Goal: Obtain resource: Obtain resource

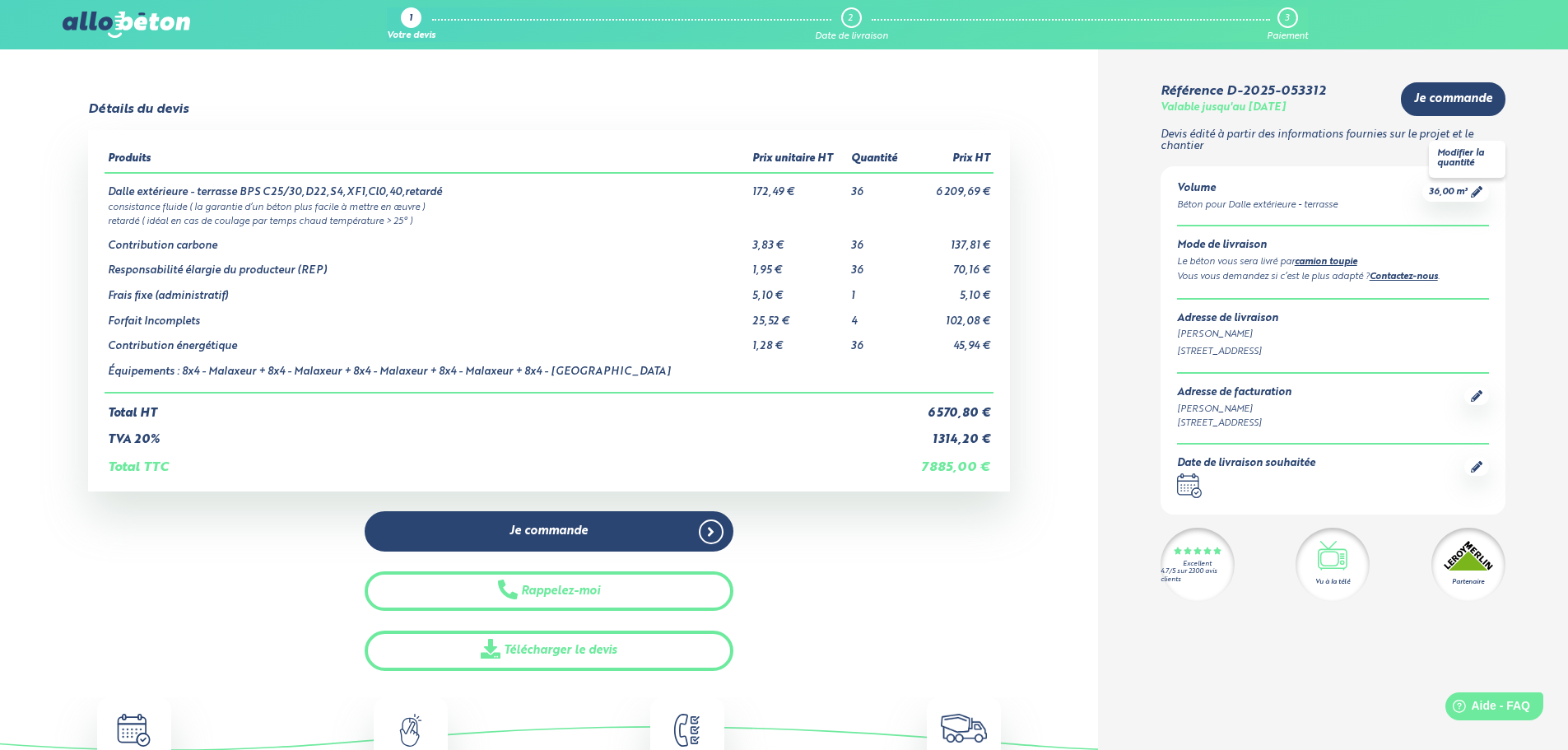
click at [1458, 195] on span "36,00 m³" at bounding box center [1448, 192] width 39 height 12
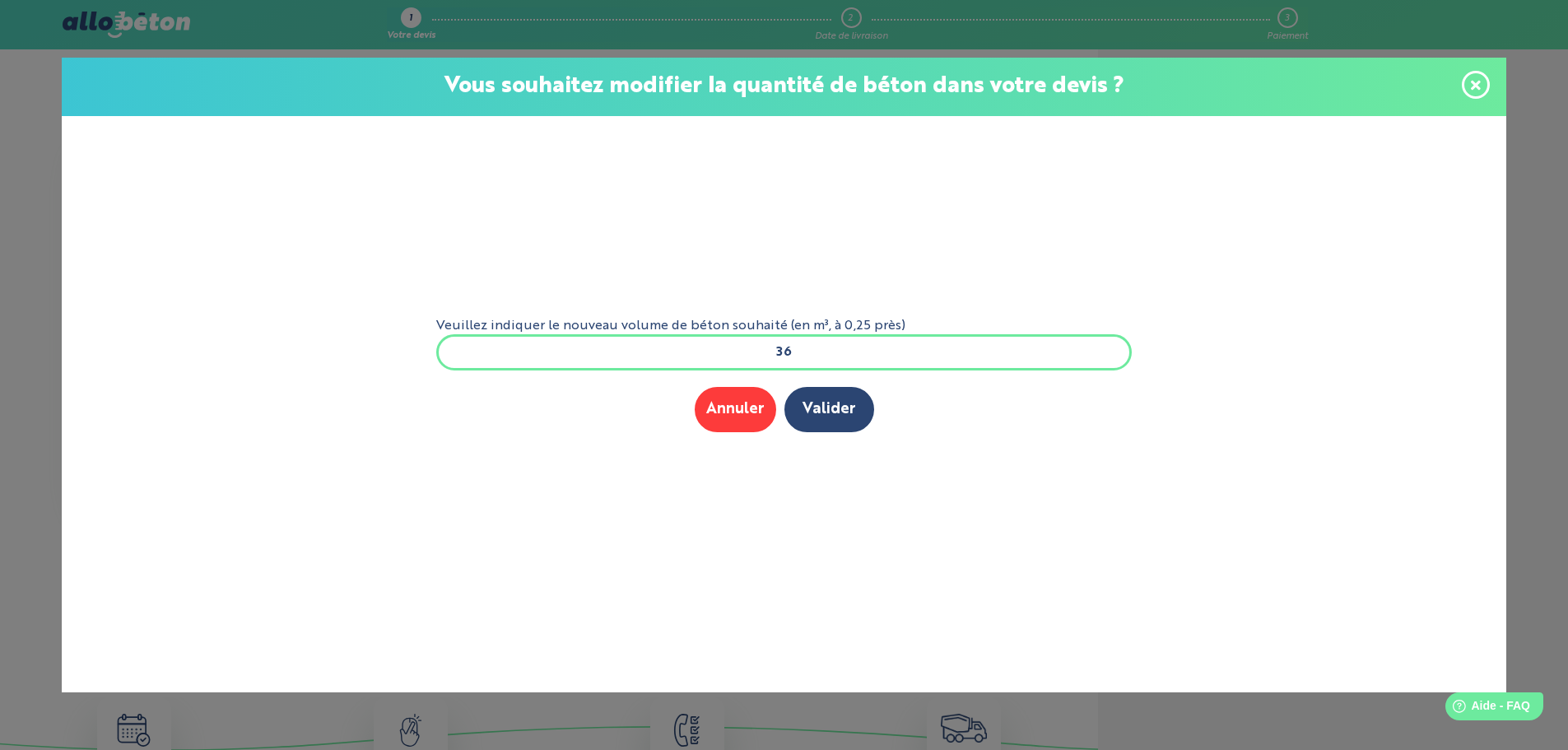
drag, startPoint x: 871, startPoint y: 353, endPoint x: 744, endPoint y: 353, distance: 127.0
click at [744, 353] on input "36" at bounding box center [784, 352] width 696 height 36
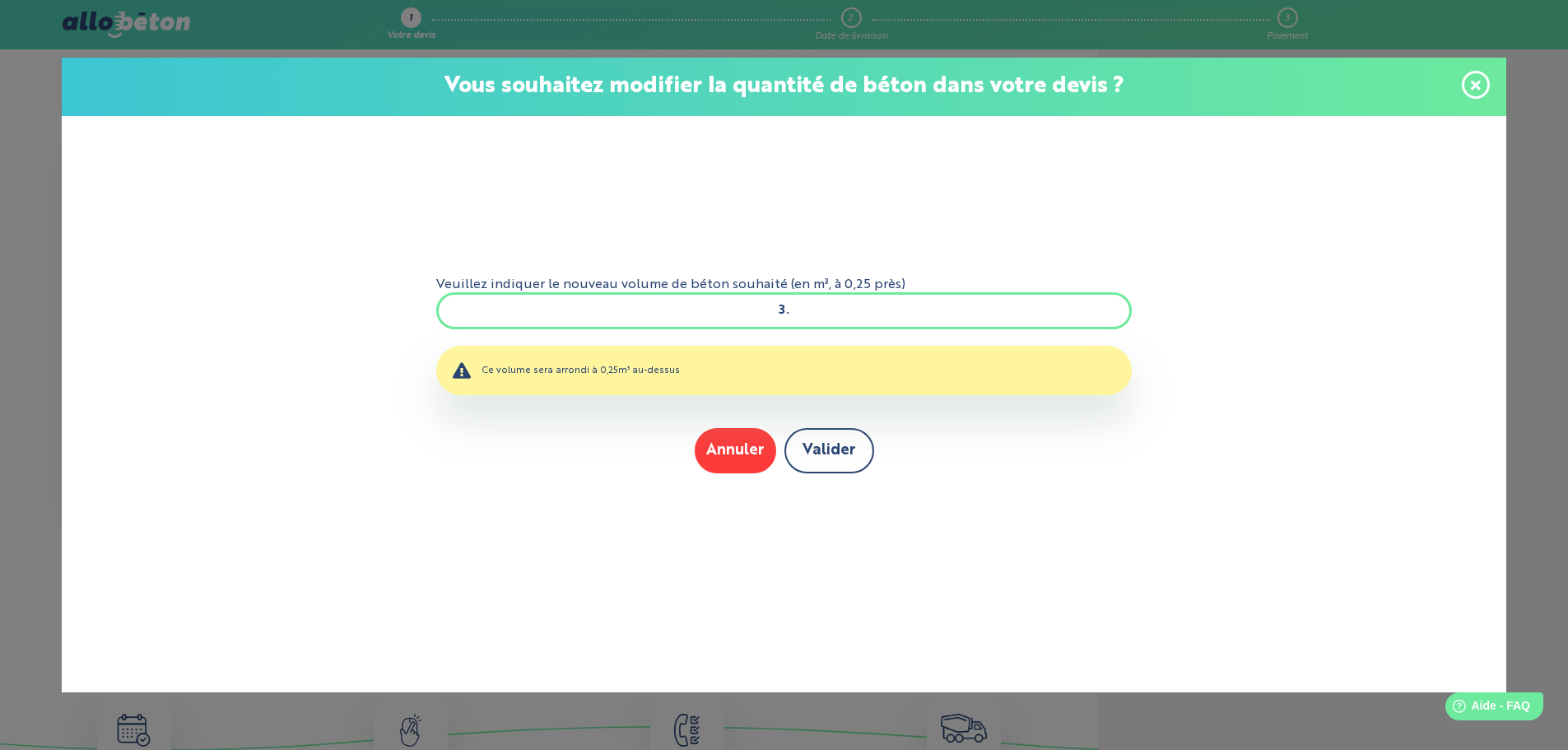
type input "3"
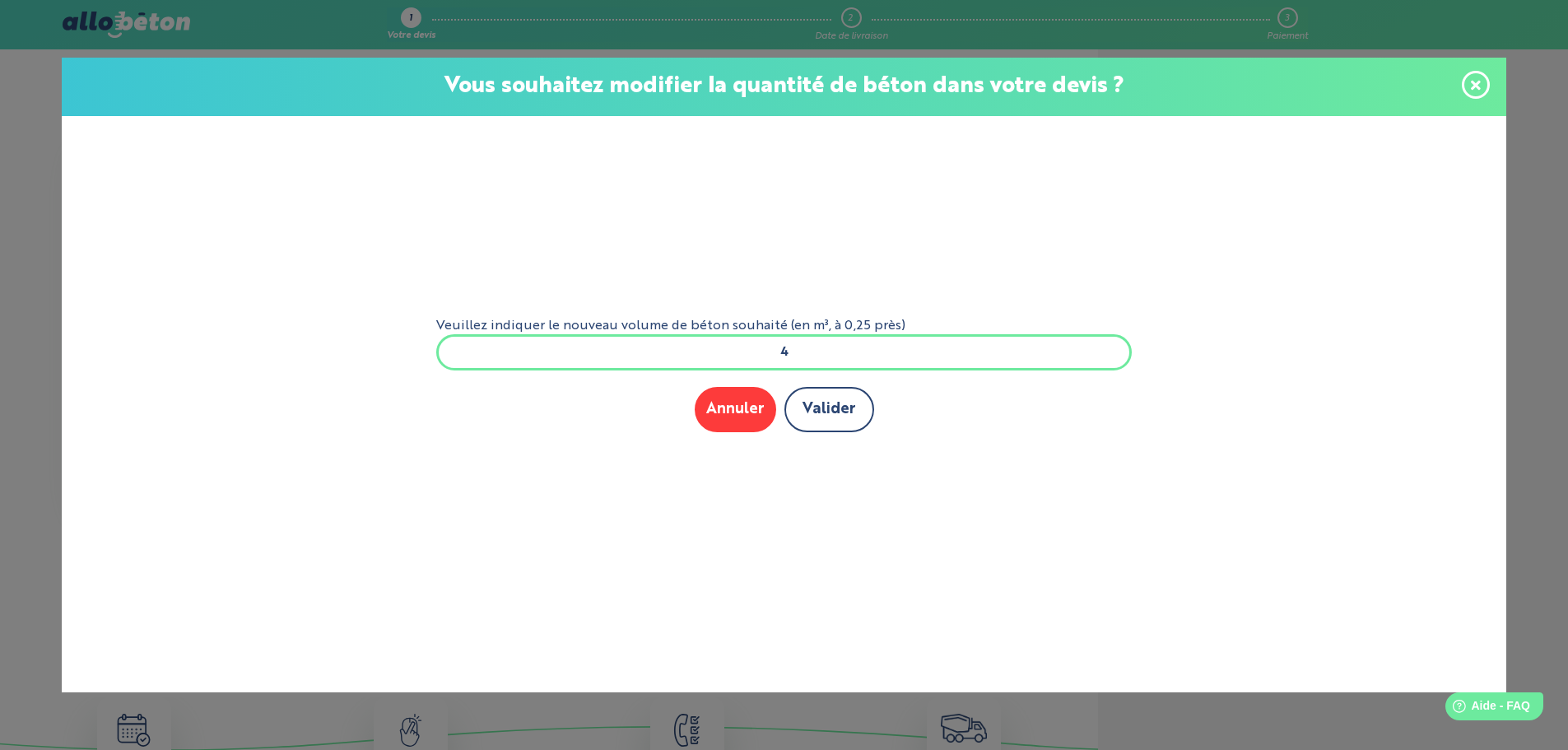
type input "4"
click at [841, 409] on button "Valider" at bounding box center [829, 409] width 89 height 46
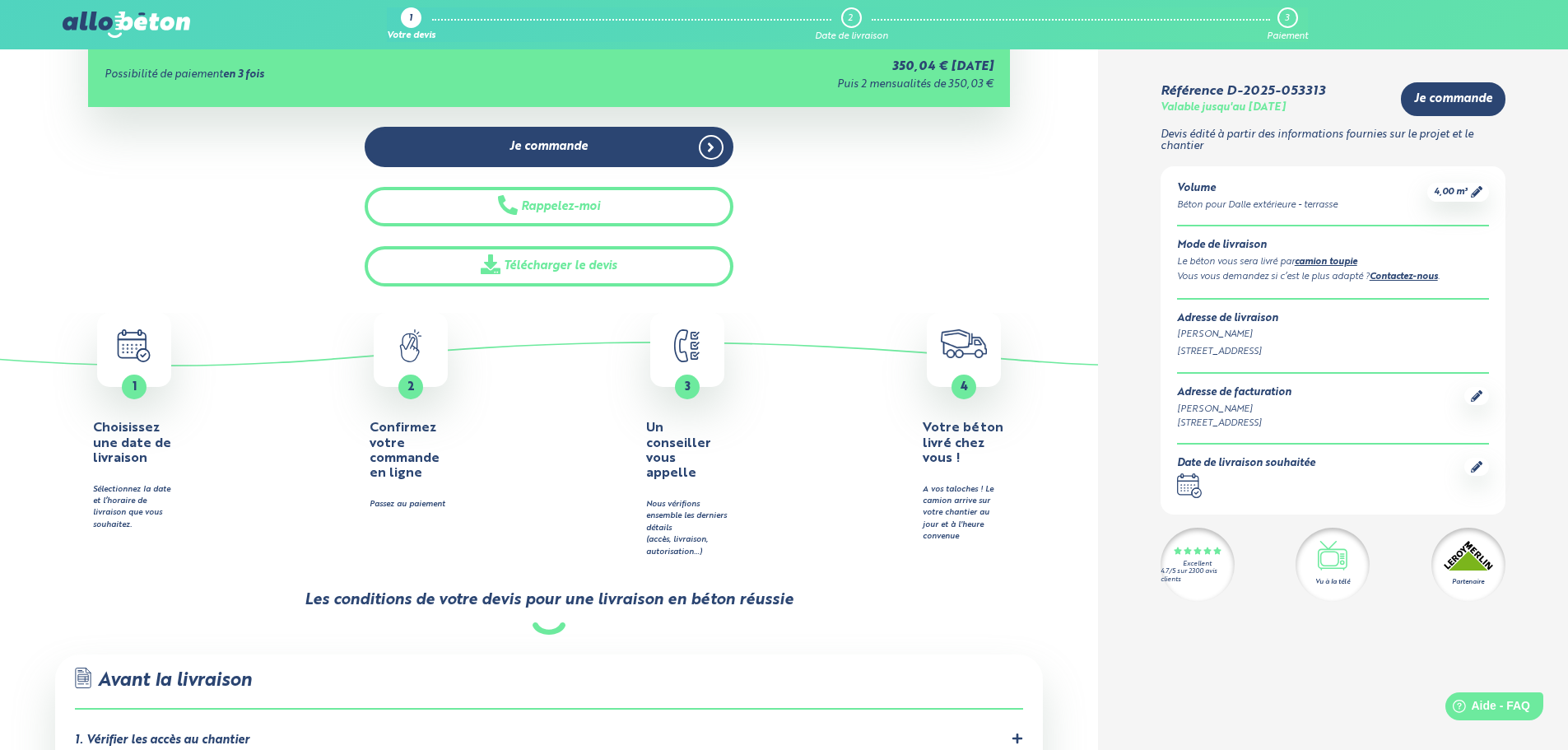
scroll to position [494, 0]
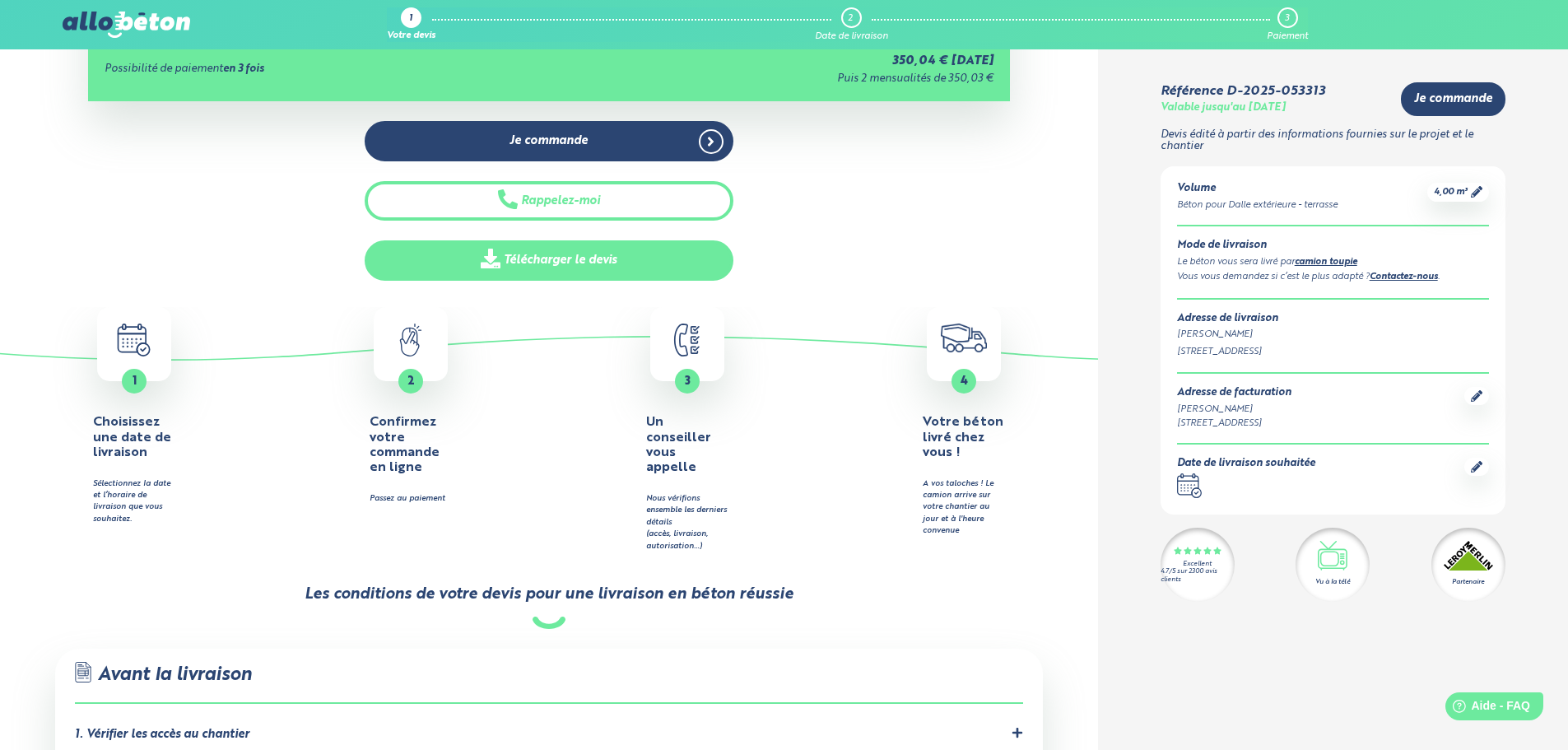
click at [638, 266] on link "Télécharger le devis" at bounding box center [548, 260] width 368 height 41
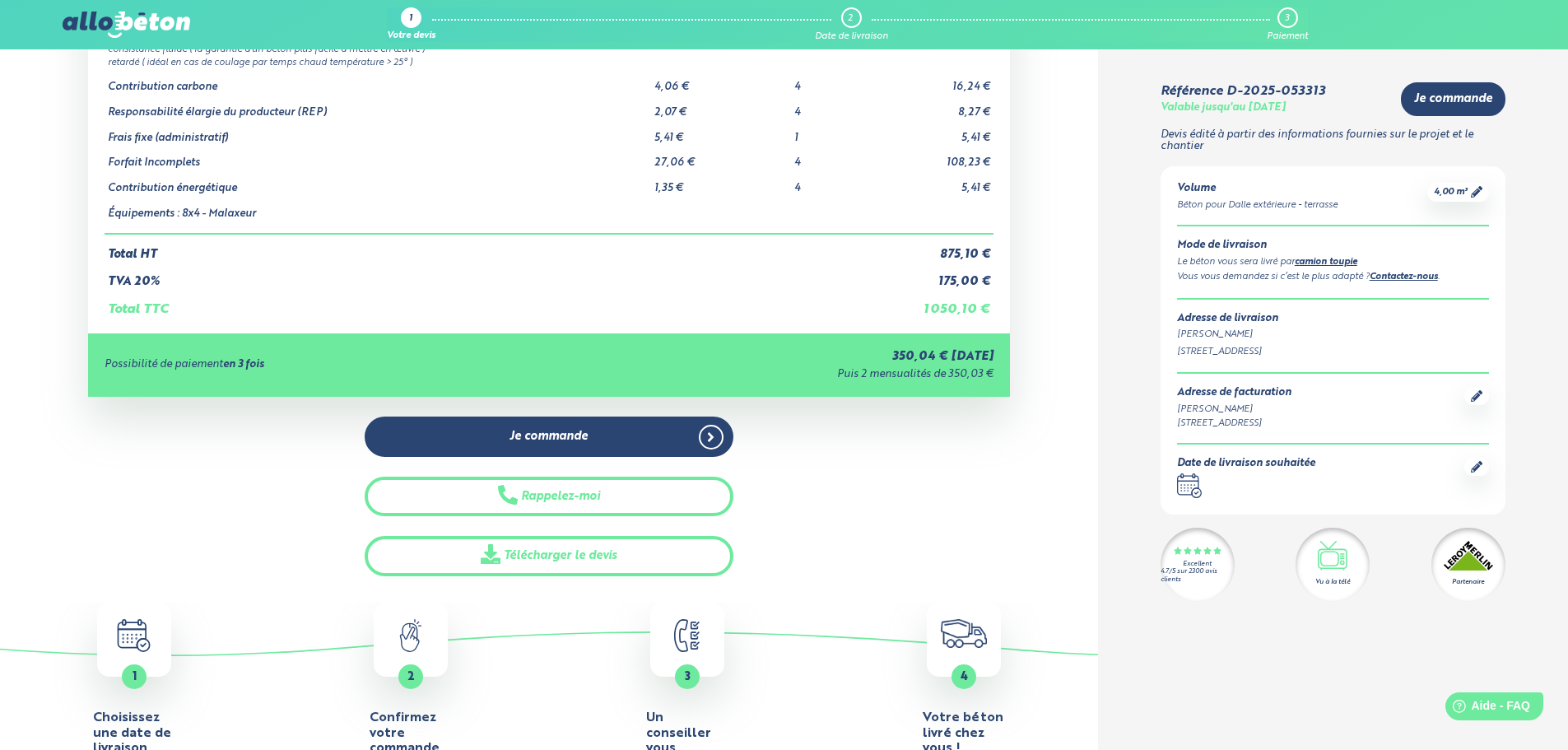
scroll to position [0, 0]
